Goal: Check status: Check status

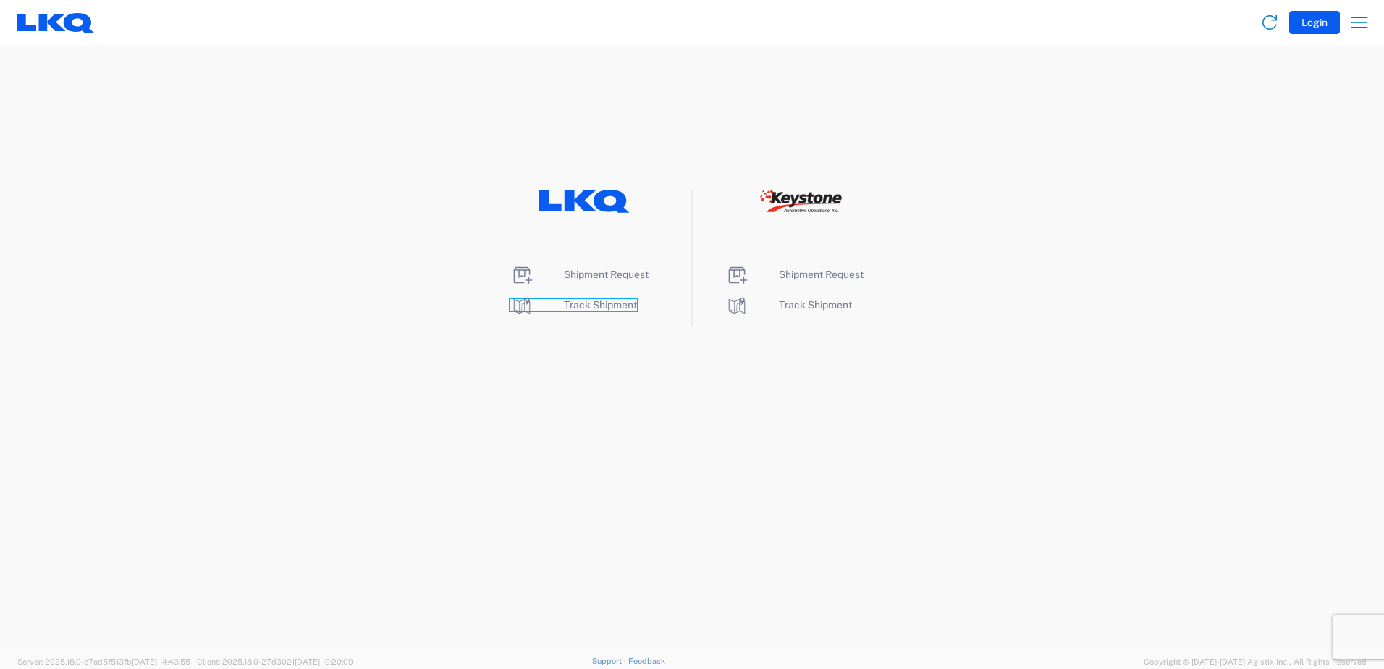
click at [622, 308] on span "Track Shipment" at bounding box center [600, 305] width 73 height 12
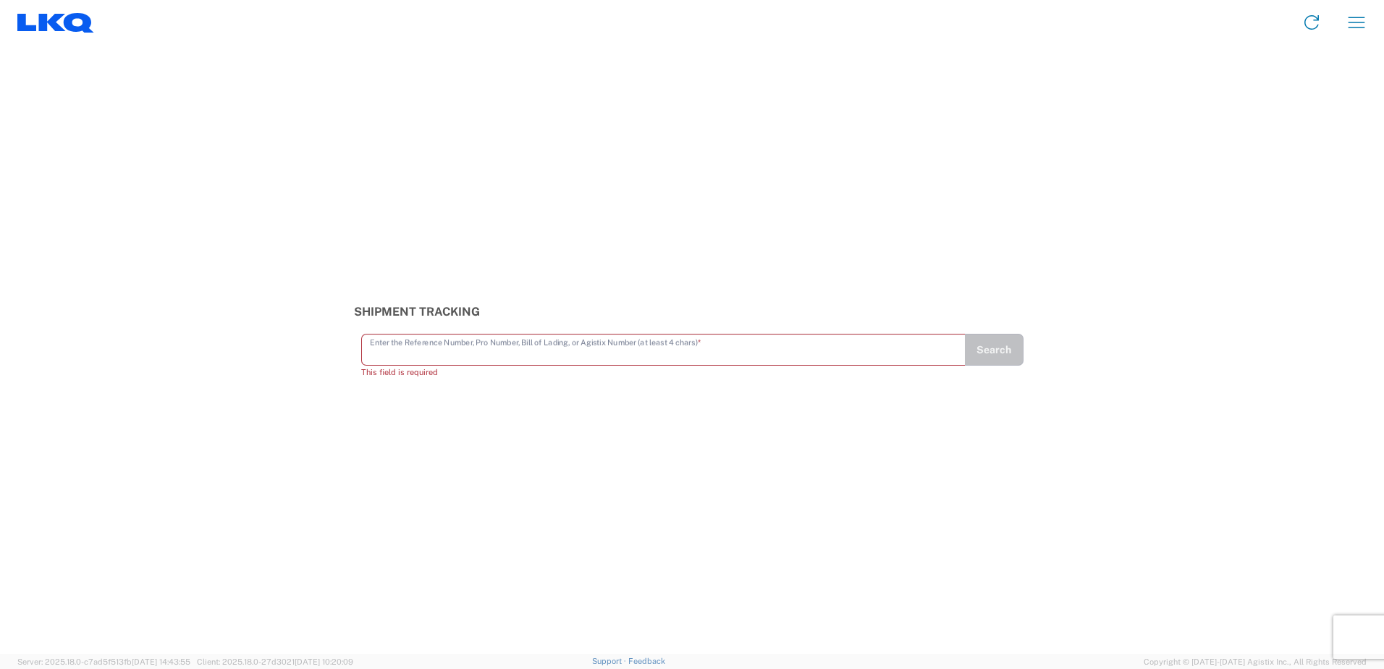
click at [429, 340] on input "text" at bounding box center [663, 348] width 587 height 25
paste input "56383317"
type input "56383317"
click at [980, 361] on button "Search" at bounding box center [993, 356] width 59 height 32
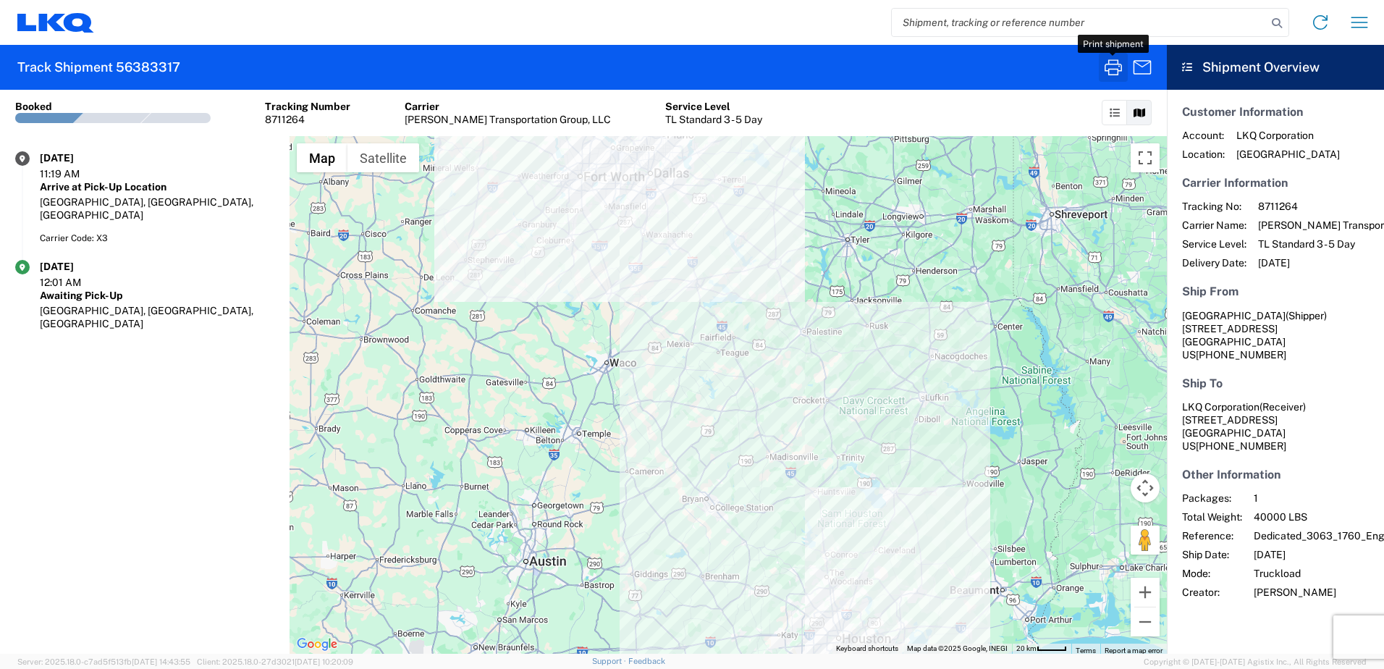
click at [1107, 63] on icon "button" at bounding box center [1112, 67] width 23 height 23
